Goal: Find specific page/section: Find specific page/section

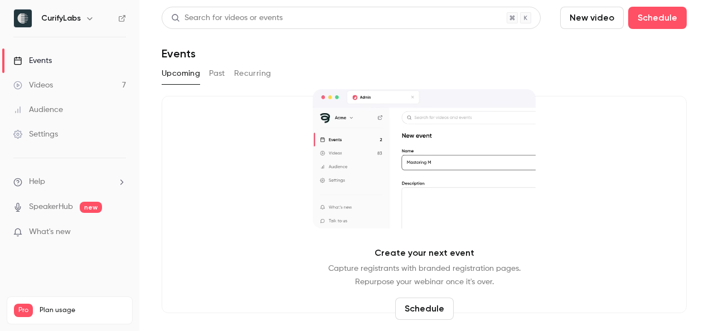
click at [46, 64] on div "Events" at bounding box center [32, 60] width 38 height 11
click at [216, 79] on button "Past" at bounding box center [217, 74] width 16 height 18
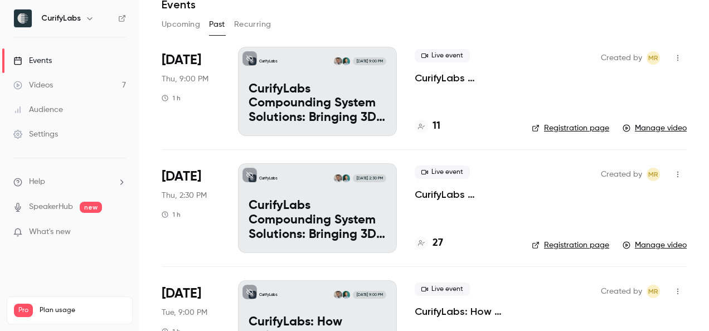
scroll to position [50, 0]
click at [436, 246] on h4 "27" at bounding box center [437, 242] width 11 height 15
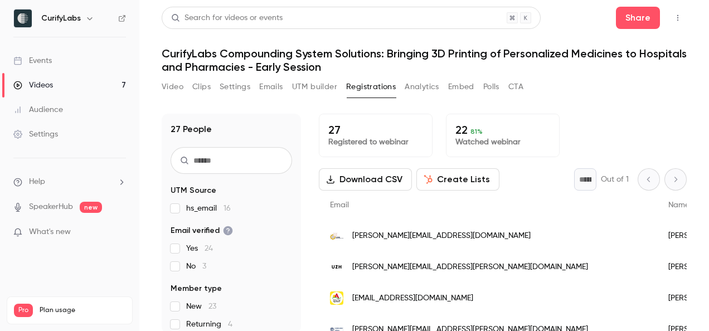
scroll to position [40, 0]
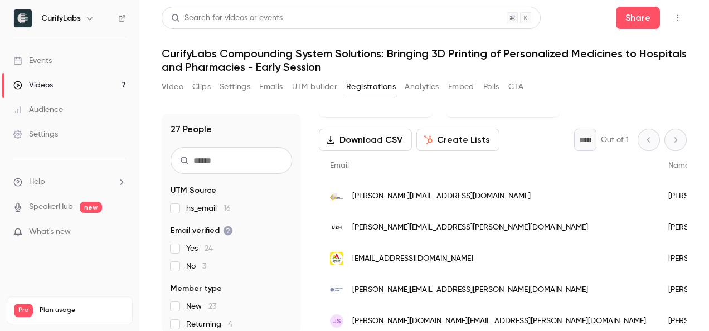
click at [441, 226] on span "[PERSON_NAME][EMAIL_ADDRESS][PERSON_NAME][DOMAIN_NAME]" at bounding box center [470, 228] width 236 height 12
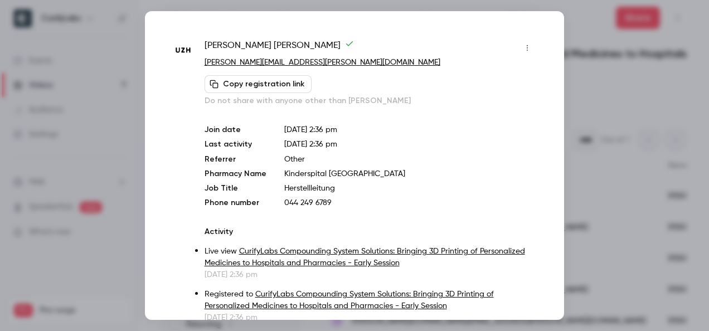
click at [605, 107] on div at bounding box center [354, 165] width 709 height 331
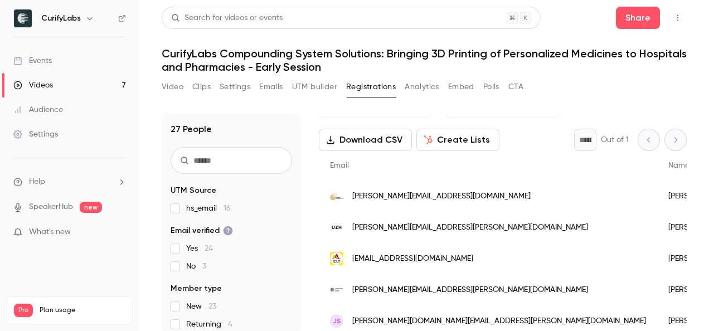
click at [380, 228] on span "[PERSON_NAME][EMAIL_ADDRESS][PERSON_NAME][DOMAIN_NAME]" at bounding box center [470, 228] width 236 height 12
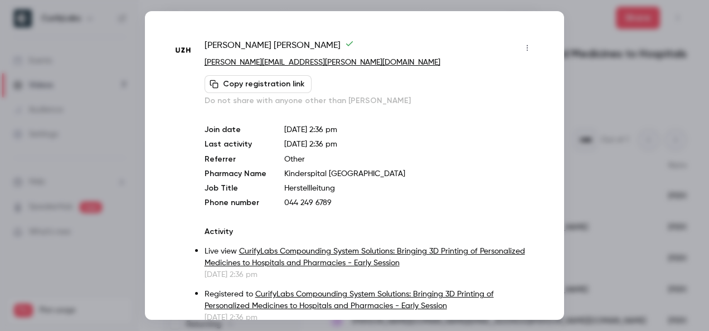
drag, startPoint x: 598, startPoint y: 130, endPoint x: 595, endPoint y: 124, distance: 6.5
click at [596, 127] on div at bounding box center [354, 165] width 709 height 331
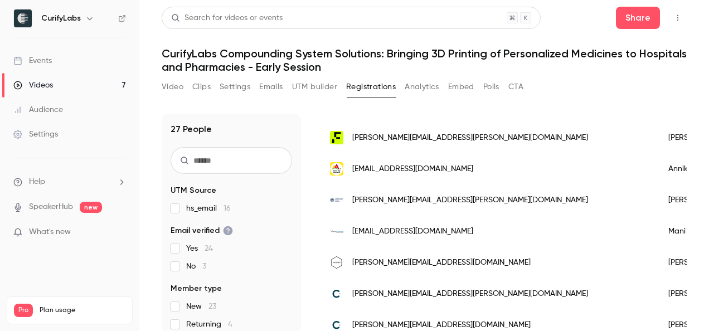
scroll to position [511, 0]
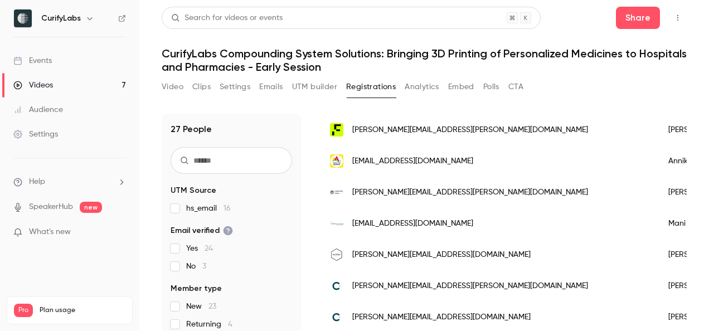
click at [446, 250] on div "[PERSON_NAME][EMAIL_ADDRESS][DOMAIN_NAME]" at bounding box center [488, 254] width 338 height 31
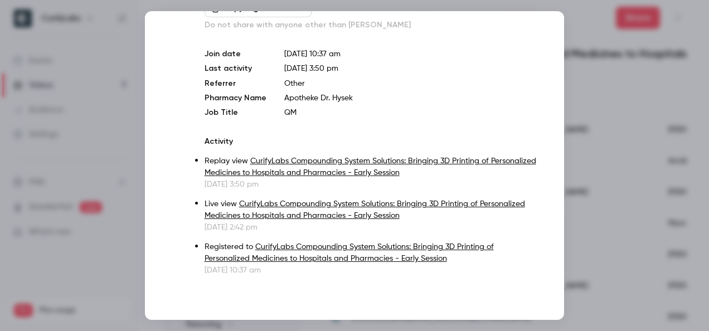
scroll to position [0, 0]
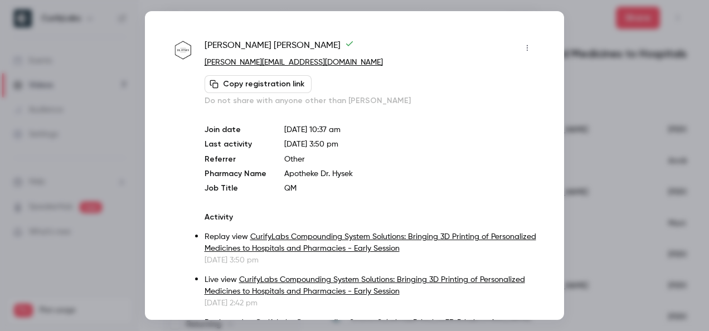
drag, startPoint x: 608, startPoint y: 100, endPoint x: 604, endPoint y: 96, distance: 6.3
click at [606, 98] on div at bounding box center [354, 165] width 709 height 331
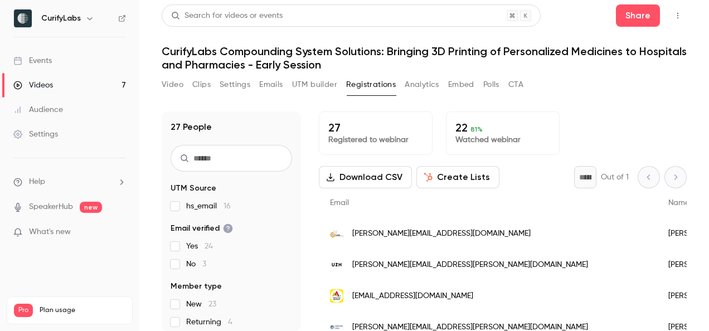
click at [53, 65] on link "Events" at bounding box center [69, 60] width 139 height 25
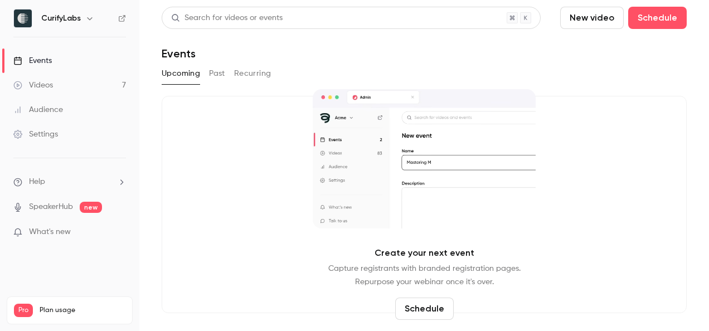
click at [50, 62] on div "Events" at bounding box center [32, 60] width 38 height 11
click at [217, 77] on button "Past" at bounding box center [217, 74] width 16 height 18
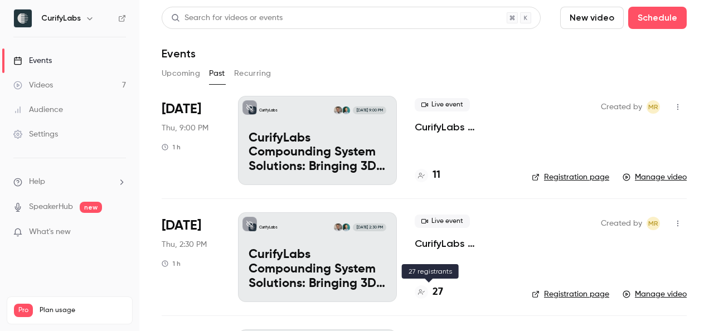
click at [423, 290] on icon at bounding box center [421, 292] width 7 height 7
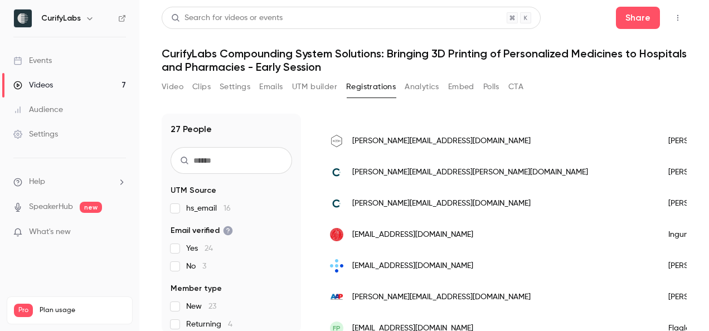
scroll to position [658, 0]
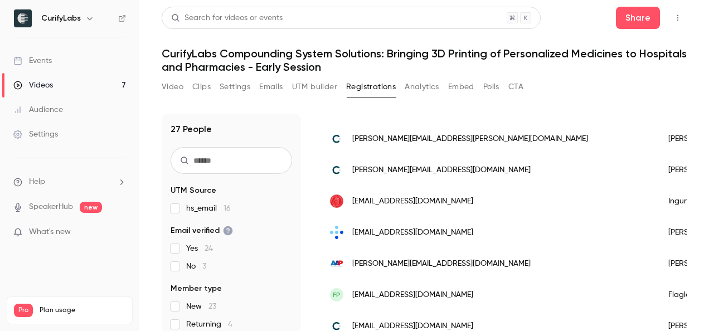
click at [387, 227] on span "[EMAIL_ADDRESS][DOMAIN_NAME]" at bounding box center [412, 233] width 121 height 12
